Goal: Information Seeking & Learning: Stay updated

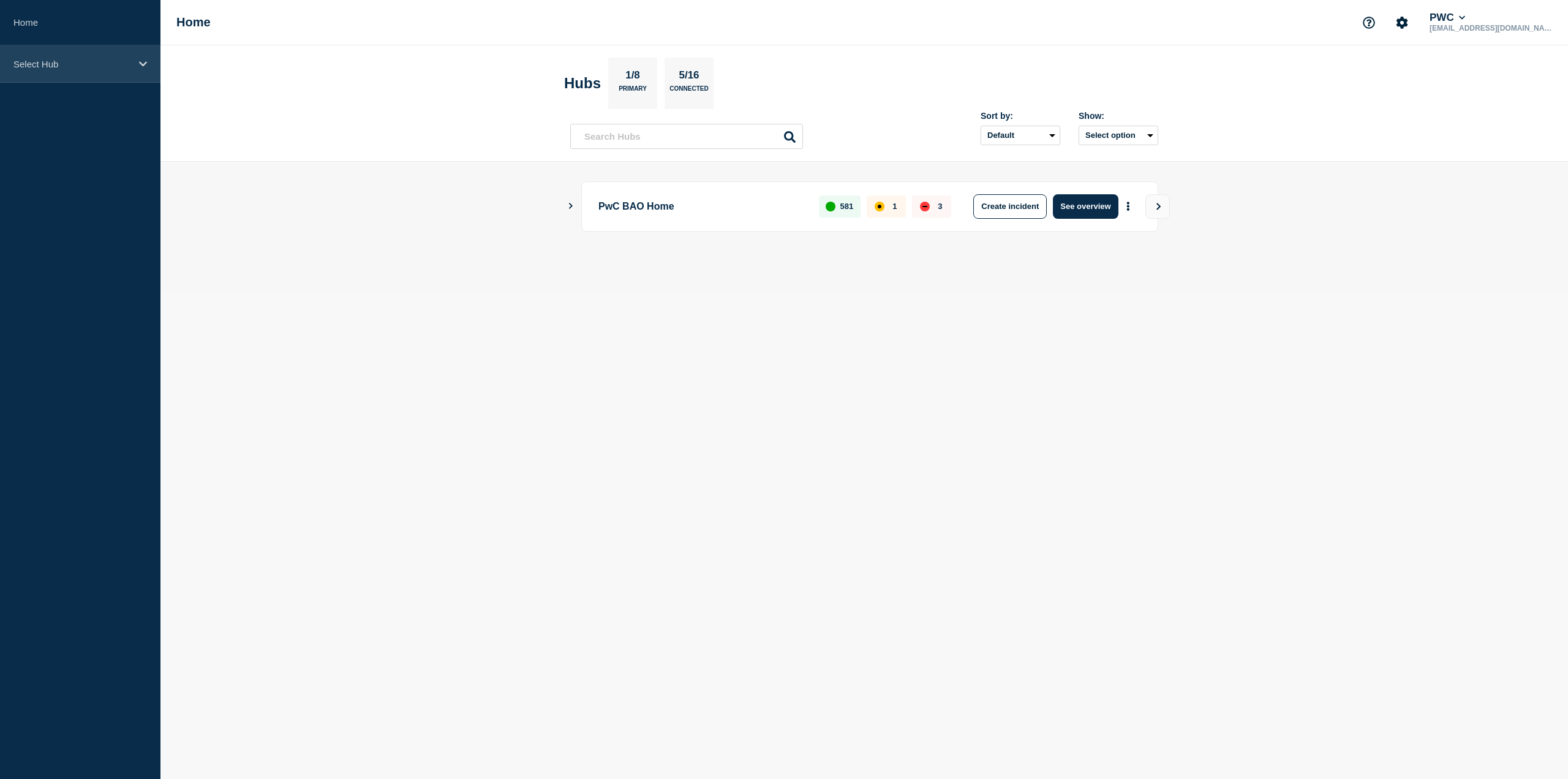
click at [147, 67] on icon at bounding box center [143, 64] width 8 height 9
click at [146, 62] on icon at bounding box center [143, 64] width 8 height 5
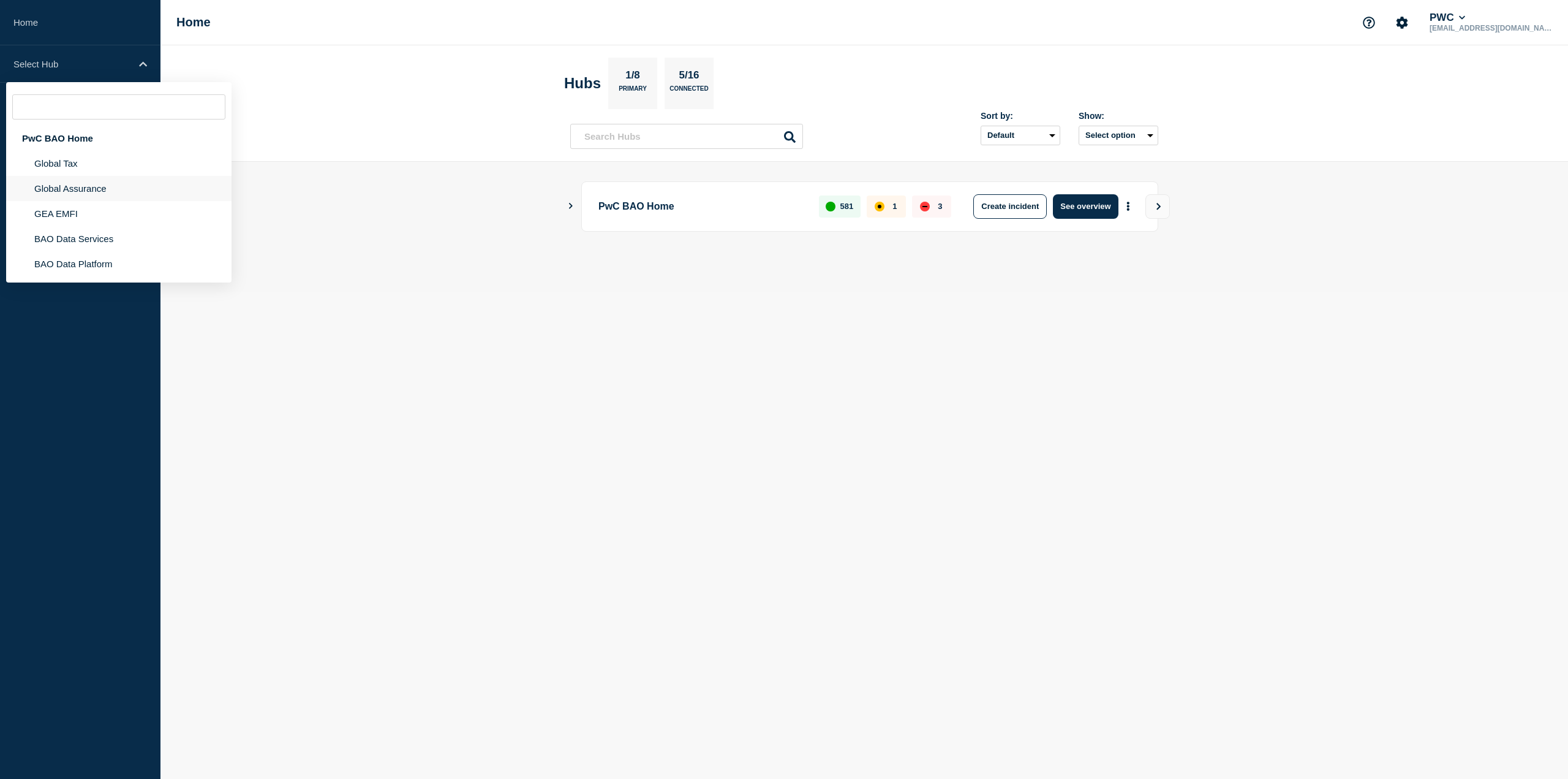
click at [81, 201] on li "Global Assurance" at bounding box center [118, 214] width 226 height 25
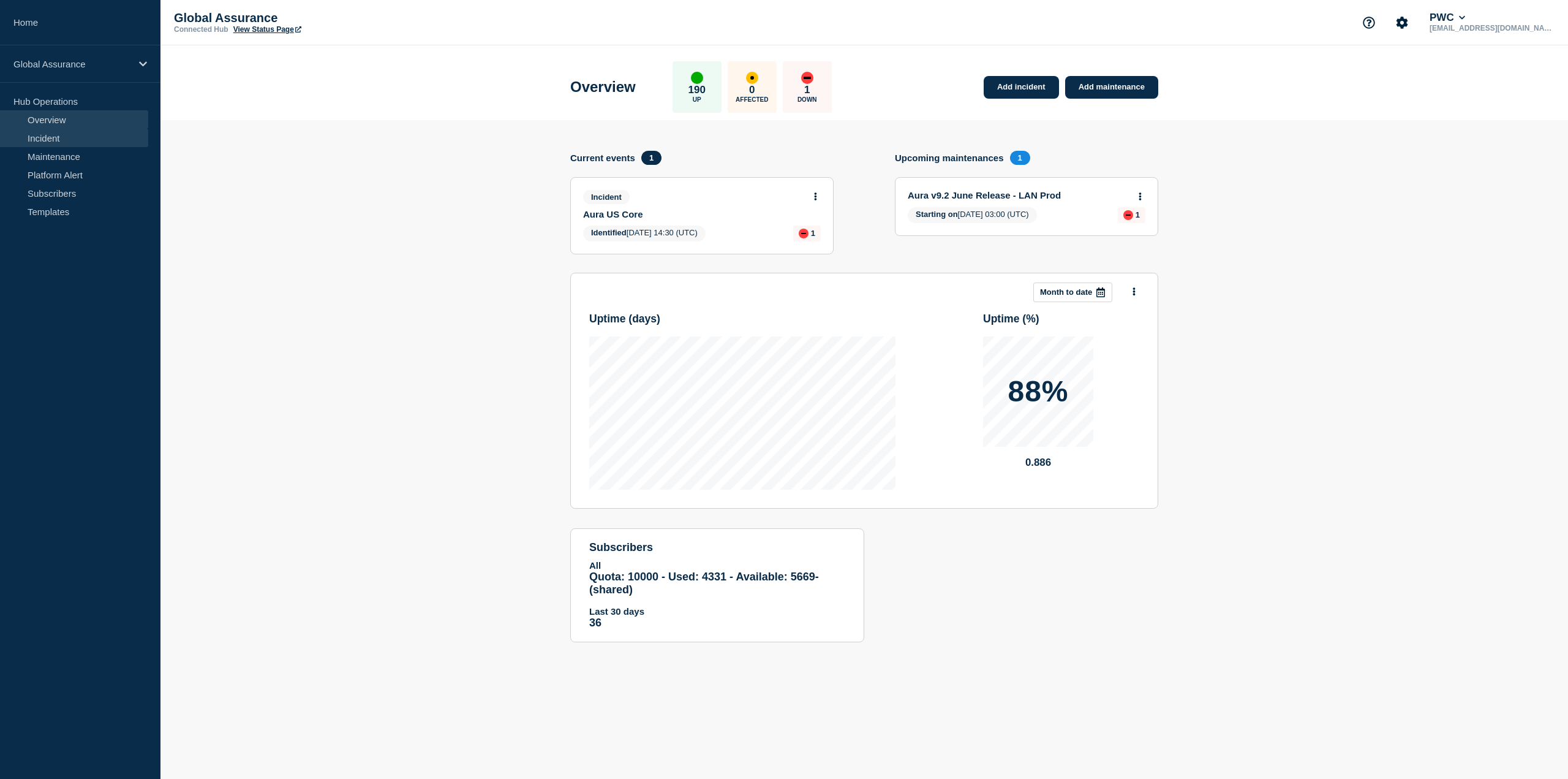
click at [51, 139] on link "Incident" at bounding box center [74, 138] width 148 height 18
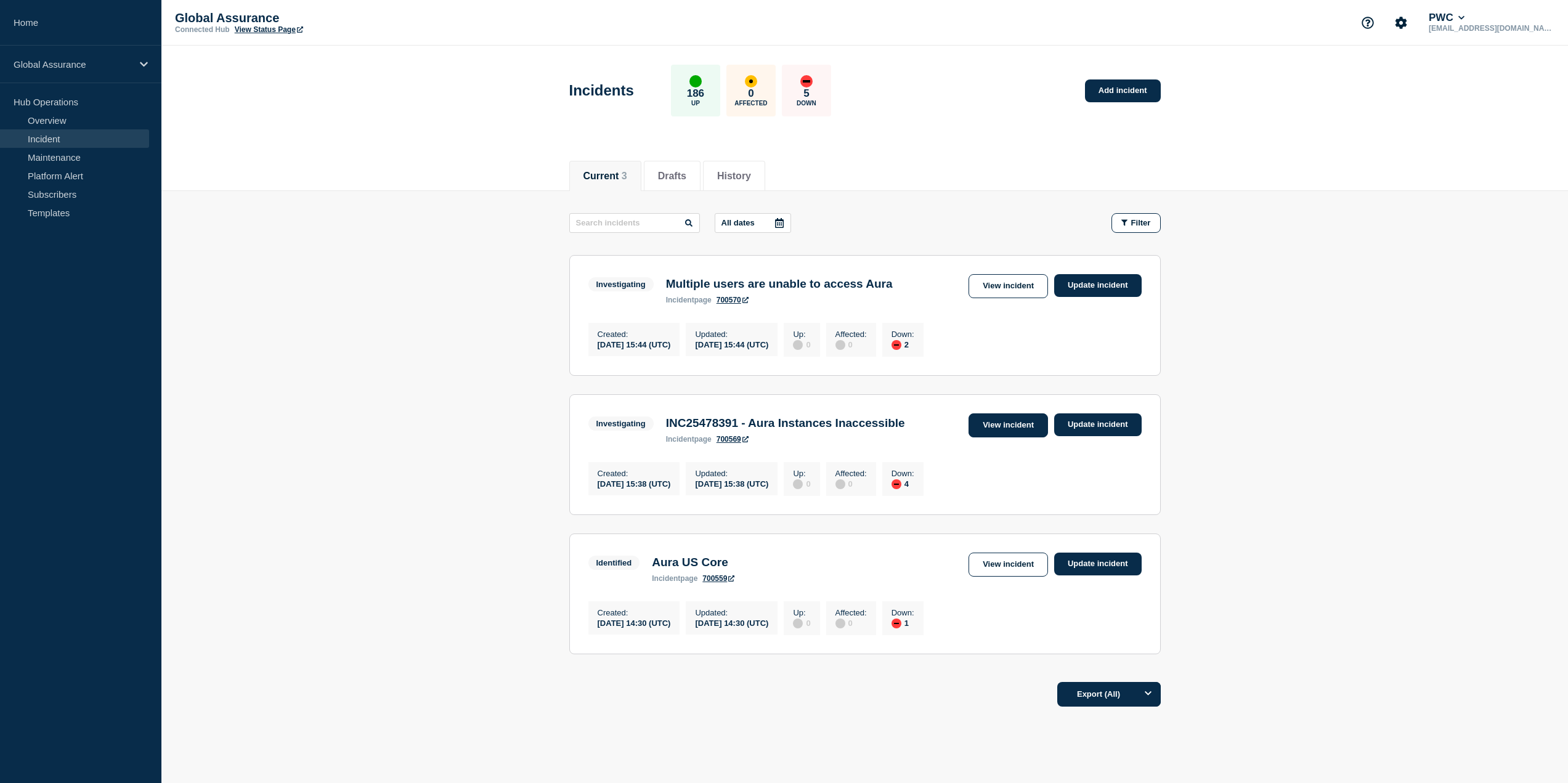
click at [1031, 430] on link "View incident" at bounding box center [1008, 425] width 79 height 24
click at [982, 287] on link "View incident" at bounding box center [1008, 286] width 79 height 24
